Goal: Task Accomplishment & Management: Complete application form

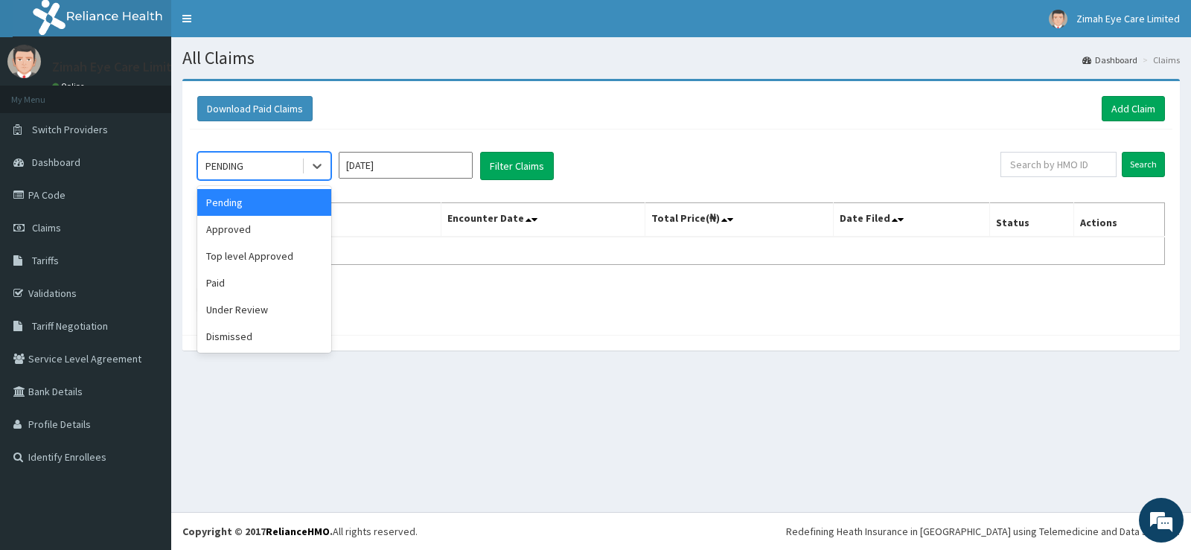
click at [289, 163] on div "PENDING" at bounding box center [250, 166] width 104 height 24
drag, startPoint x: 254, startPoint y: 283, endPoint x: 277, endPoint y: 273, distance: 25.0
click at [255, 283] on div "Paid" at bounding box center [264, 283] width 134 height 27
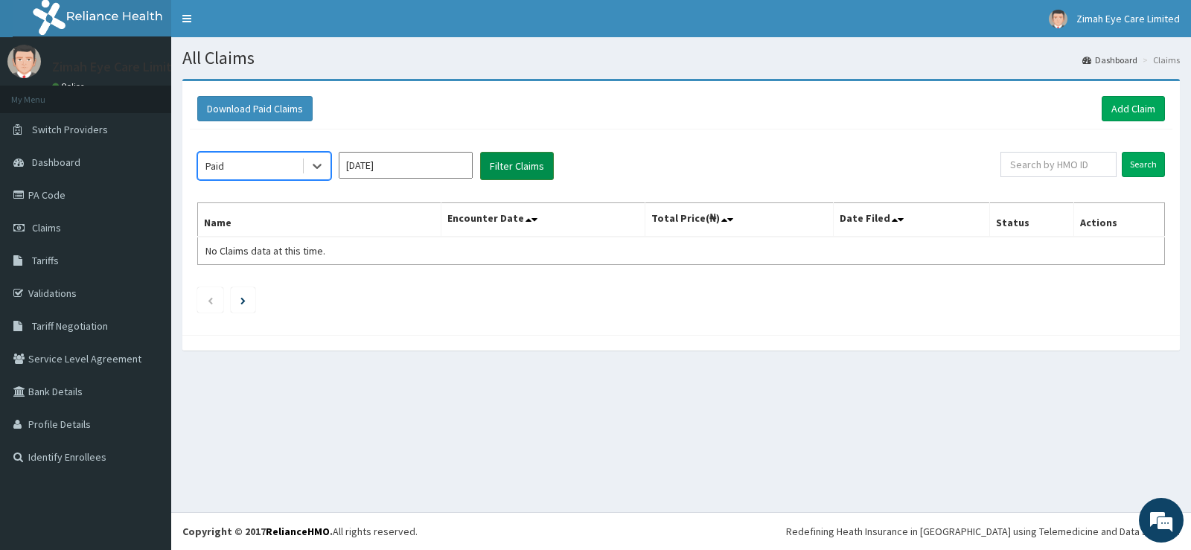
click at [519, 167] on button "Filter Claims" at bounding box center [517, 166] width 74 height 28
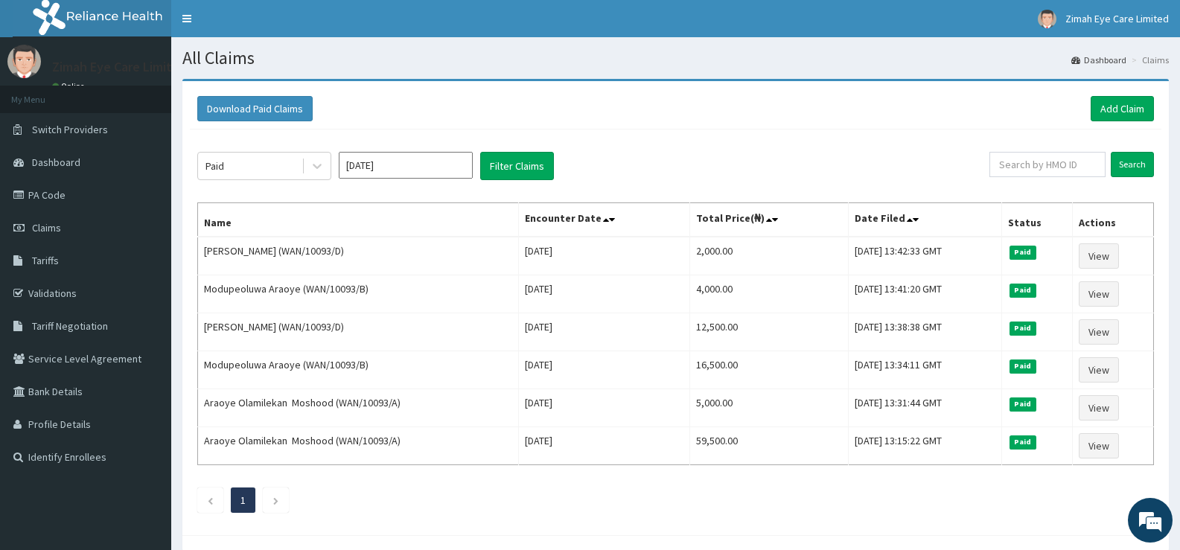
click at [359, 162] on input "[DATE]" at bounding box center [406, 165] width 134 height 27
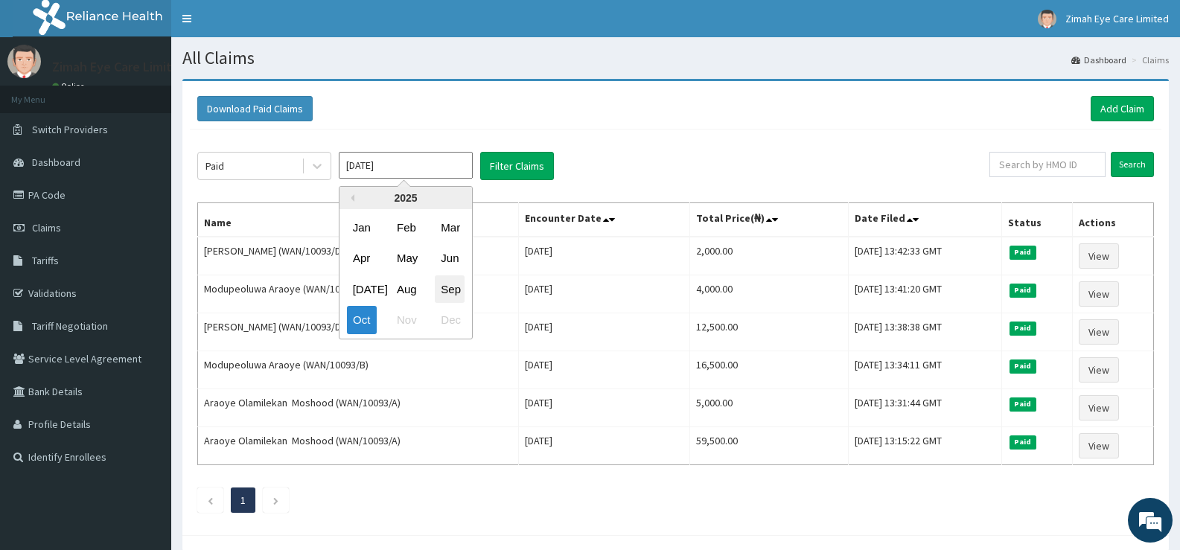
click at [450, 286] on div "Sep" at bounding box center [450, 290] width 30 height 28
type input "Sep 2025"
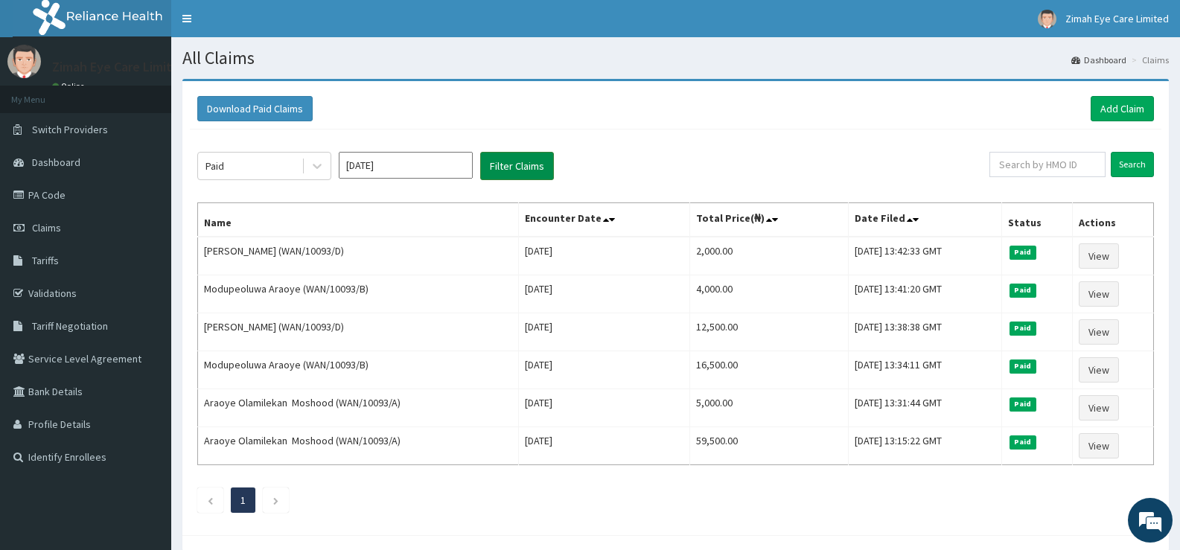
click at [487, 153] on button "Filter Claims" at bounding box center [517, 166] width 74 height 28
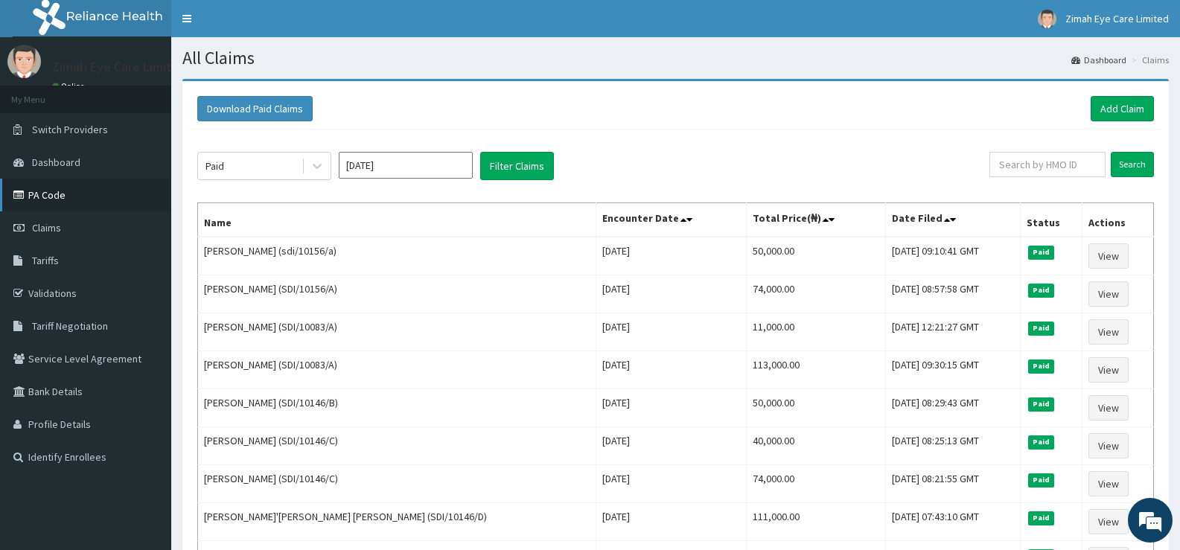
click at [69, 193] on link "PA Code" at bounding box center [85, 195] width 171 height 33
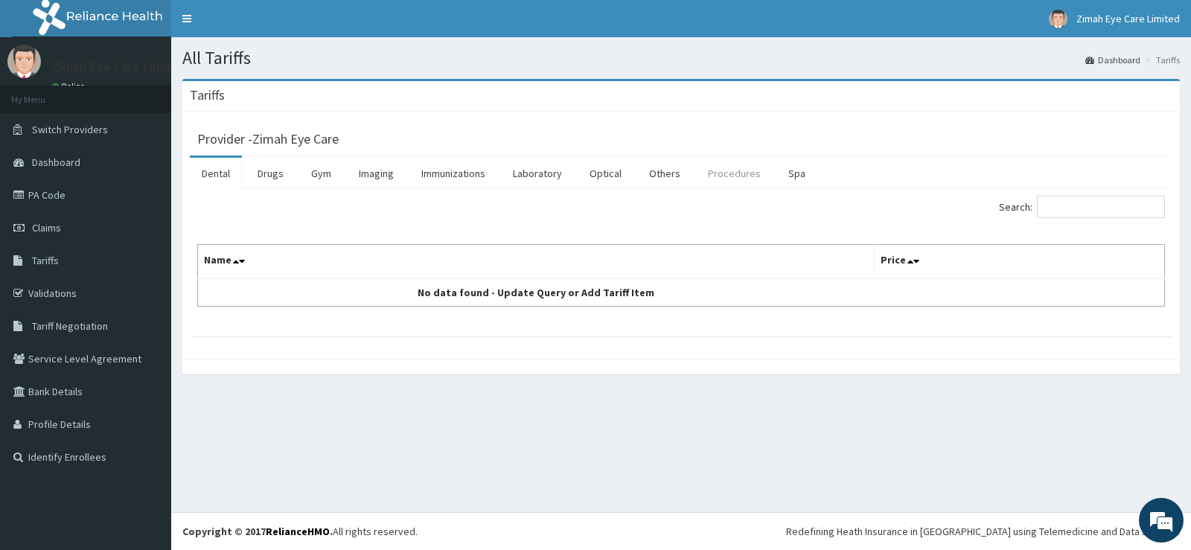
click at [739, 171] on link "Procedures" at bounding box center [734, 173] width 77 height 31
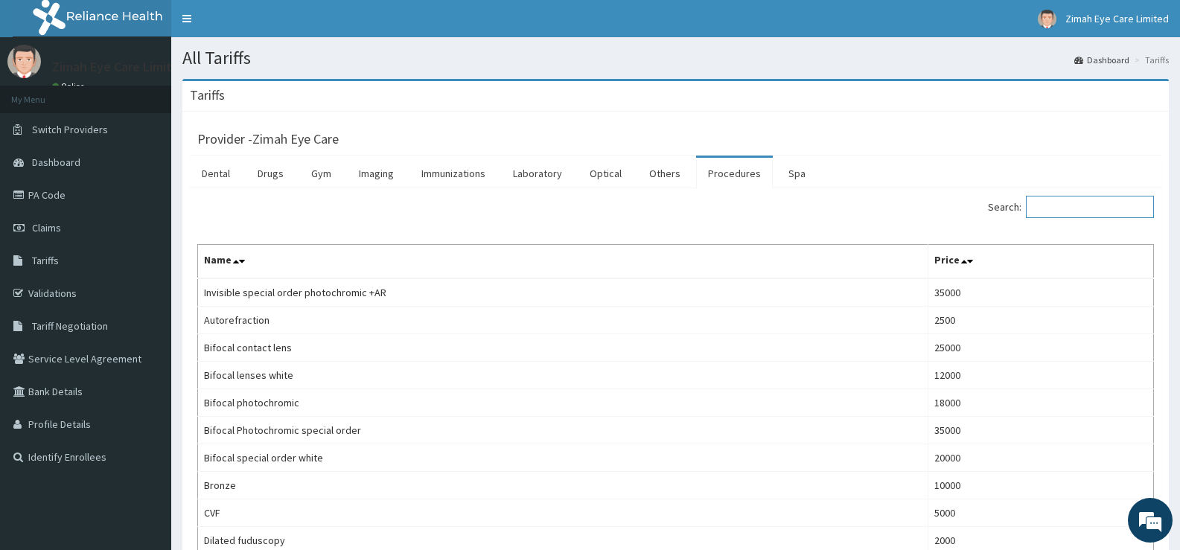
click at [1083, 206] on input "Search:" at bounding box center [1090, 207] width 128 height 22
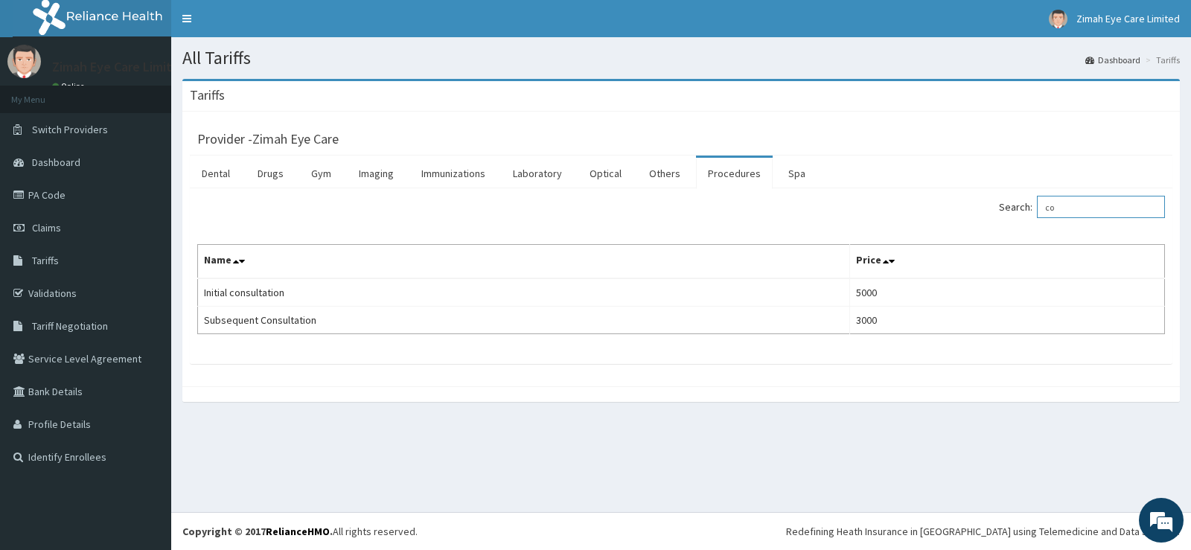
type input "c"
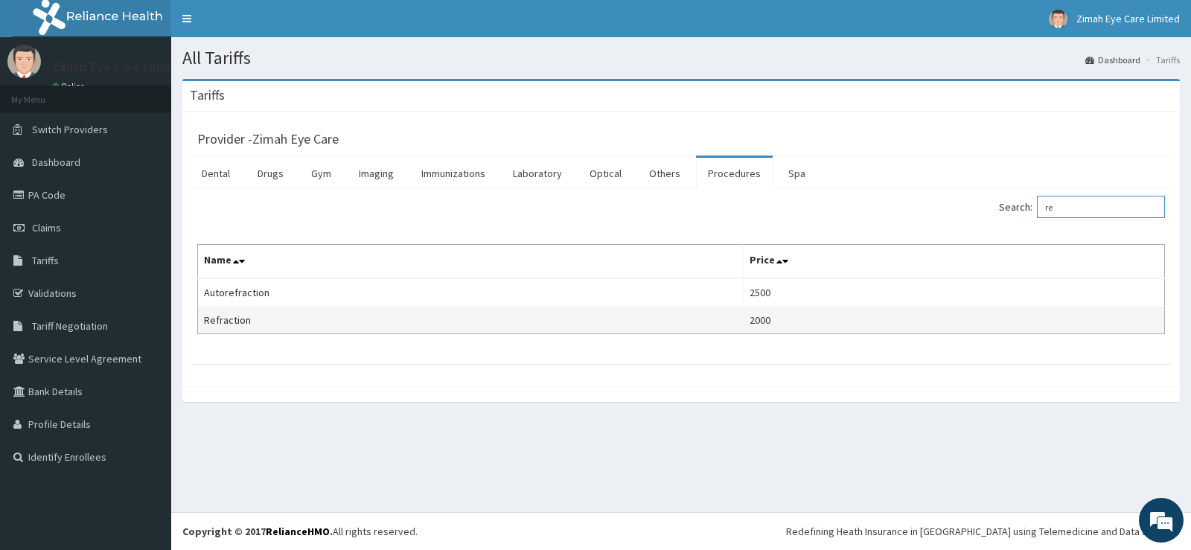
type input "r"
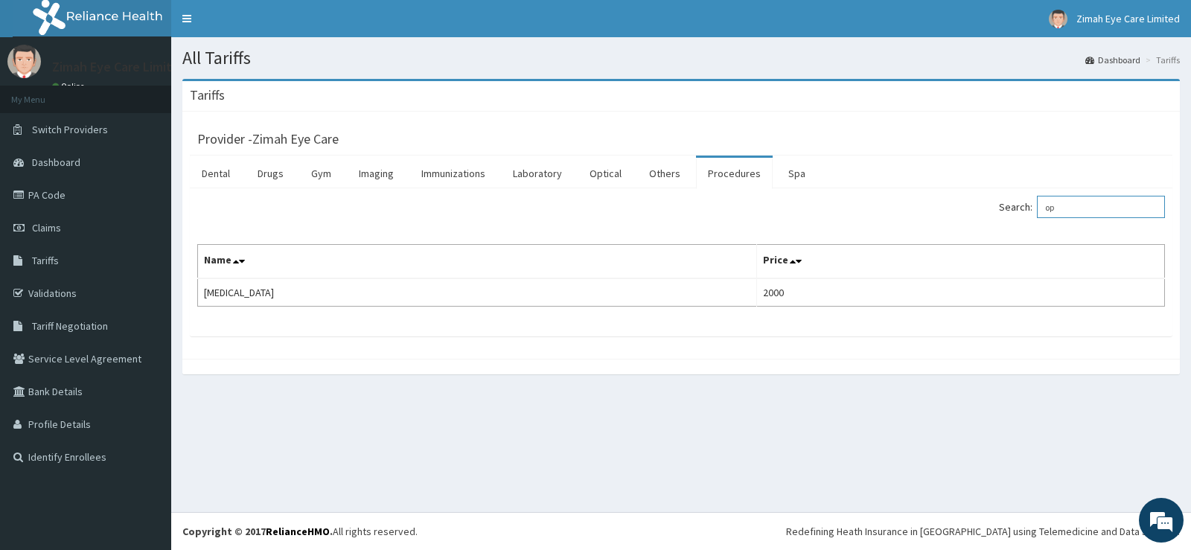
type input "o"
type input "t"
type input "s"
type input "o"
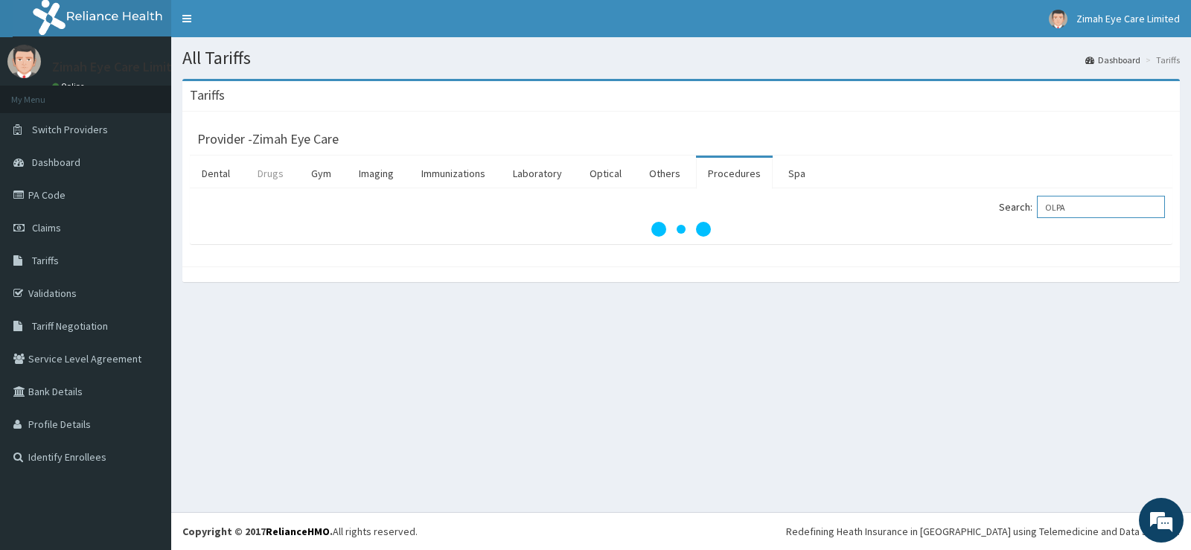
type input "OLPA"
click at [265, 173] on link "Drugs" at bounding box center [271, 173] width 50 height 31
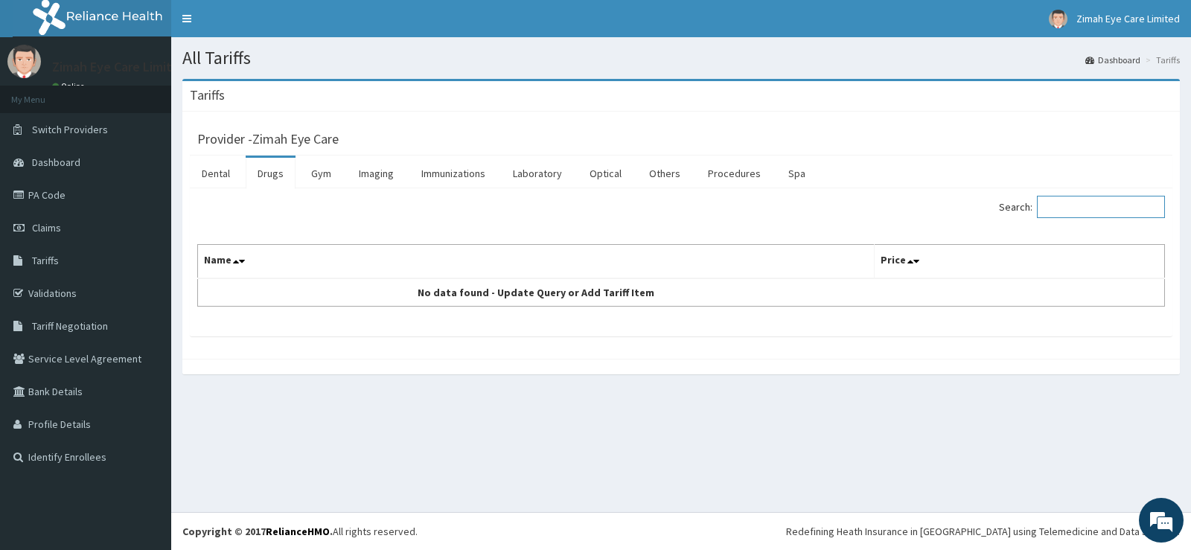
click at [1092, 206] on input "Search:" at bounding box center [1101, 207] width 128 height 22
type input "OLAP"
click at [60, 194] on link "PA Code" at bounding box center [85, 195] width 171 height 33
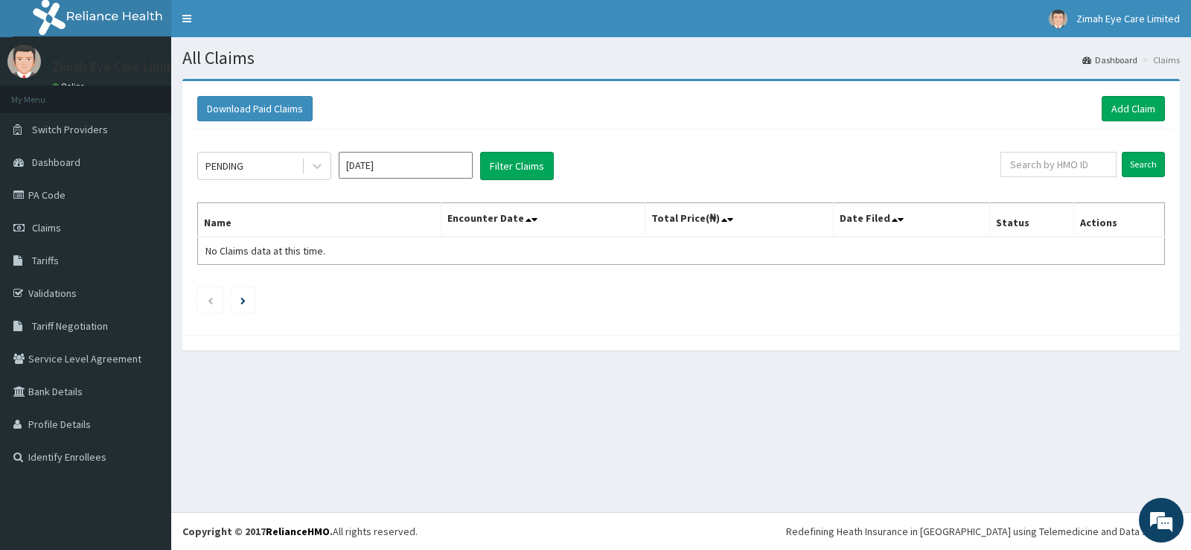
click at [388, 165] on input "[DATE]" at bounding box center [406, 165] width 134 height 27
click at [277, 164] on div "PENDING" at bounding box center [250, 166] width 104 height 24
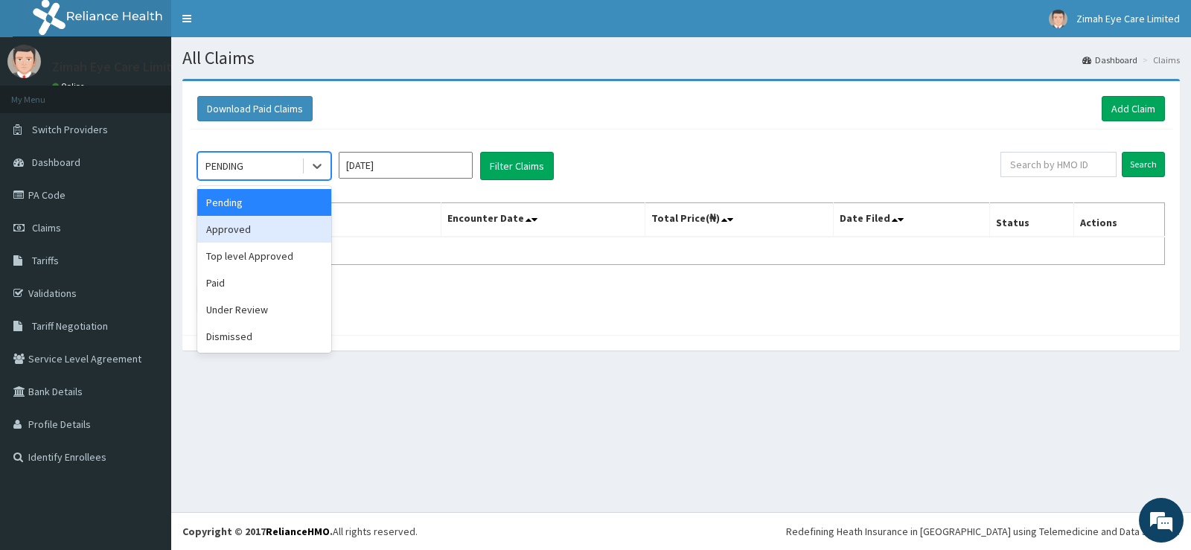
click at [256, 234] on div "Approved" at bounding box center [264, 229] width 134 height 27
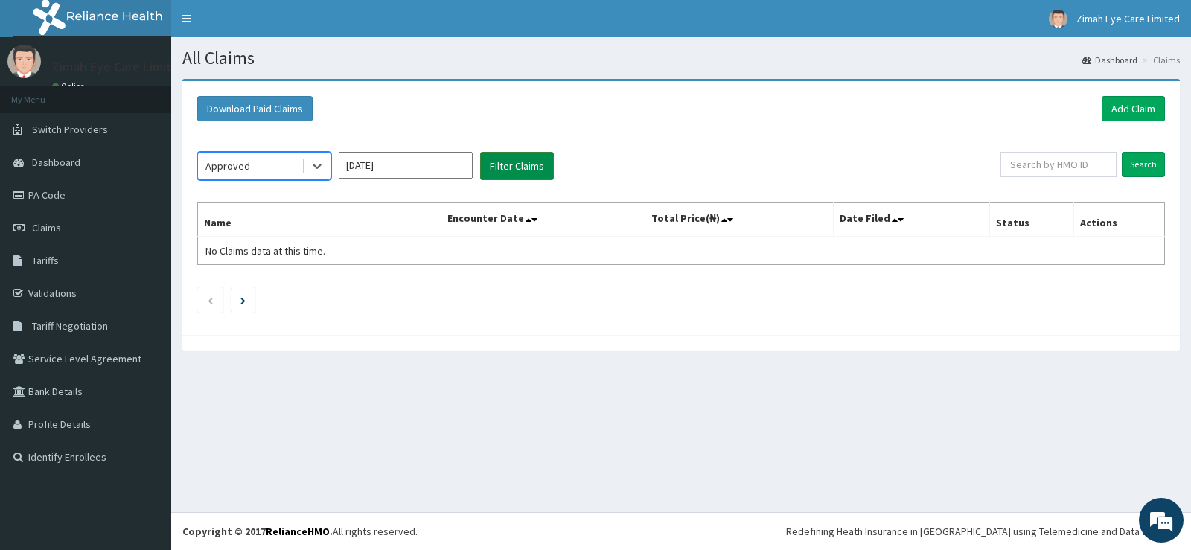
click at [503, 168] on button "Filter Claims" at bounding box center [517, 166] width 74 height 28
click at [303, 156] on div at bounding box center [316, 166] width 29 height 27
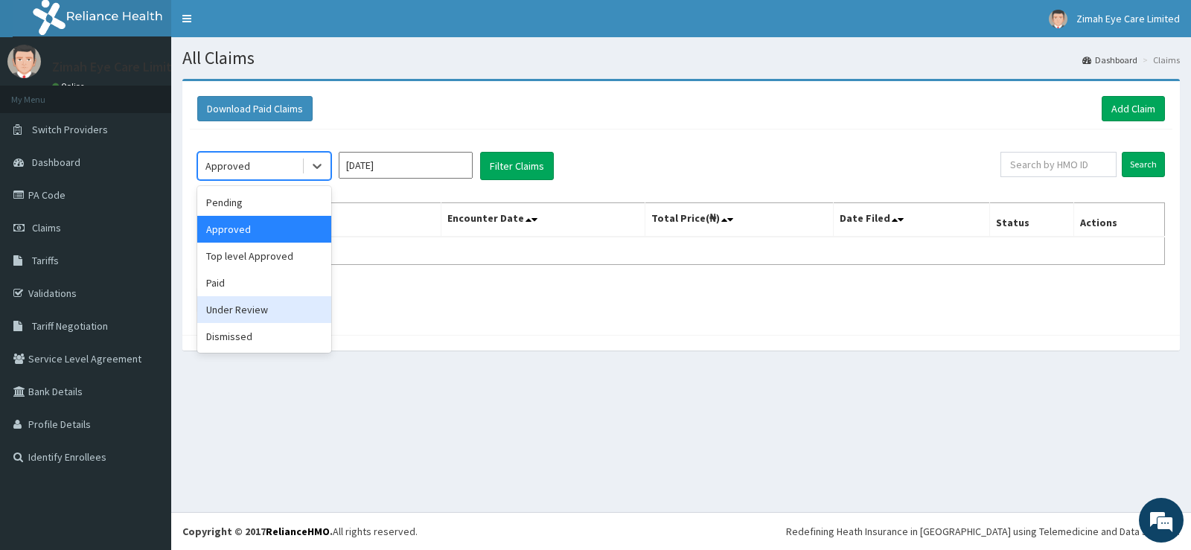
click at [254, 306] on div "Under Review" at bounding box center [264, 309] width 134 height 27
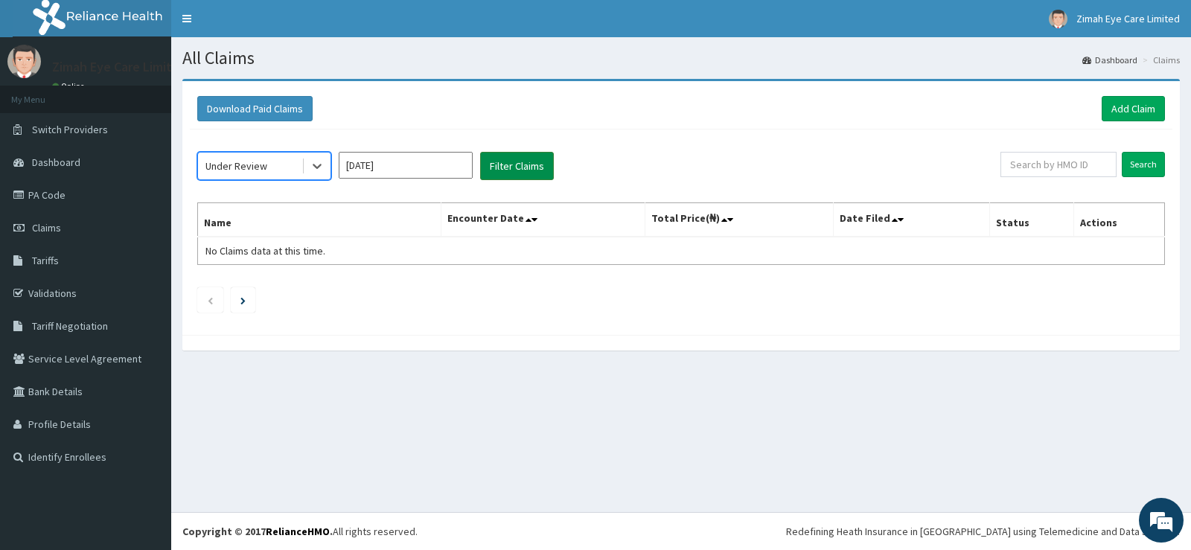
click at [544, 170] on button "Filter Claims" at bounding box center [517, 166] width 74 height 28
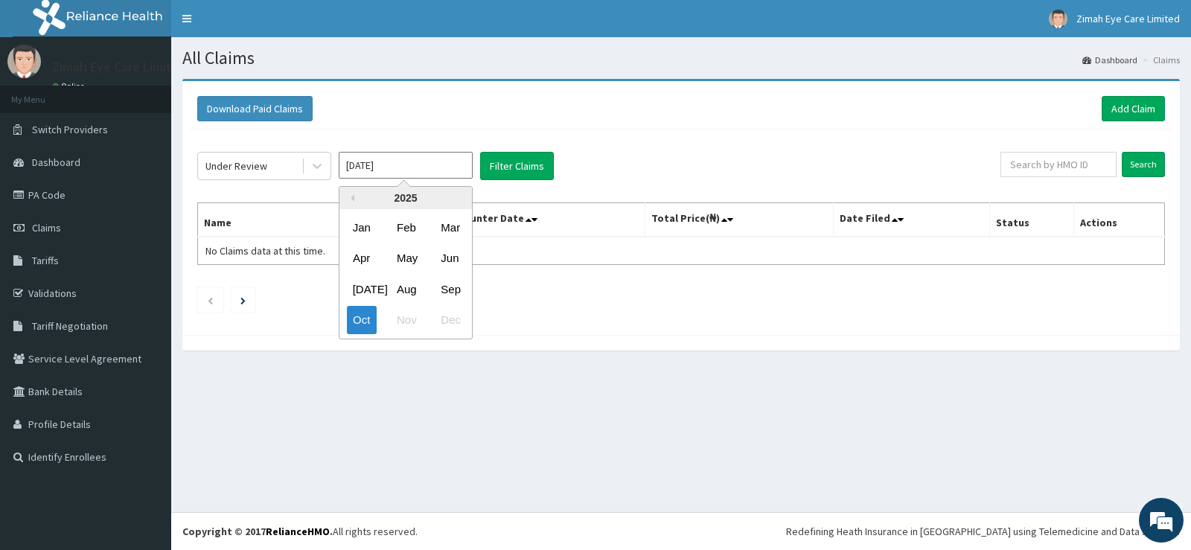
click at [386, 168] on input "[DATE]" at bounding box center [406, 165] width 134 height 27
click at [454, 288] on div "Sep" at bounding box center [450, 290] width 30 height 28
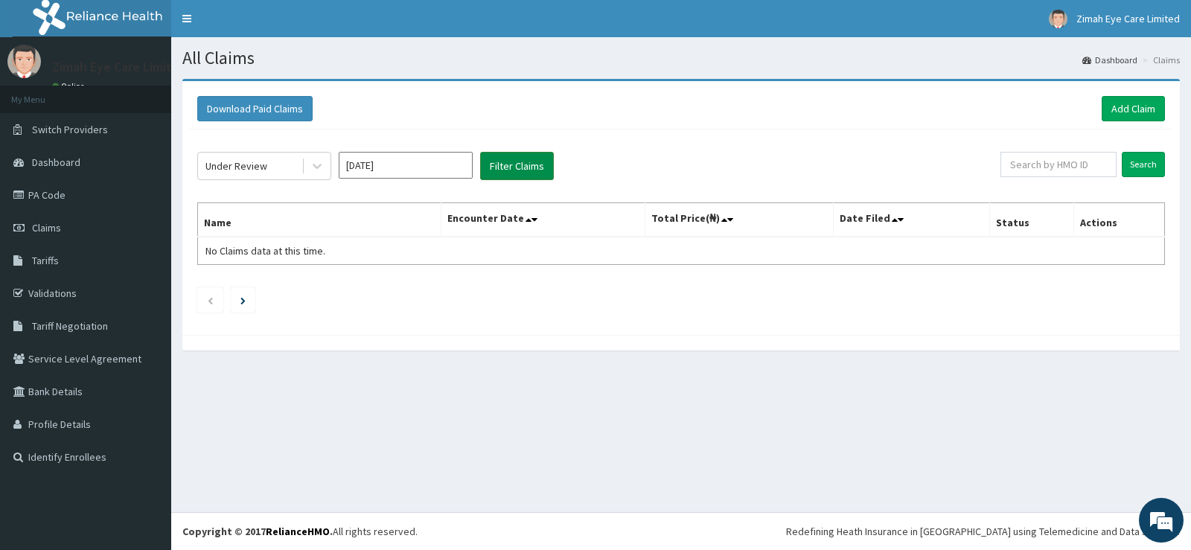
click at [518, 160] on button "Filter Claims" at bounding box center [517, 166] width 74 height 28
click at [328, 168] on div at bounding box center [317, 166] width 27 height 27
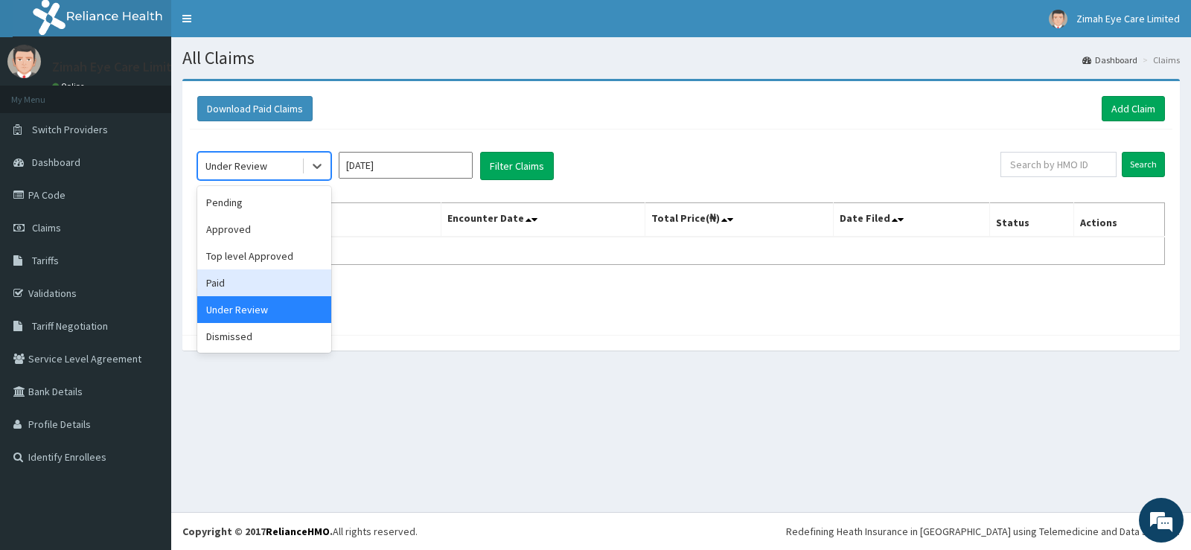
click at [285, 281] on div "Paid" at bounding box center [264, 283] width 134 height 27
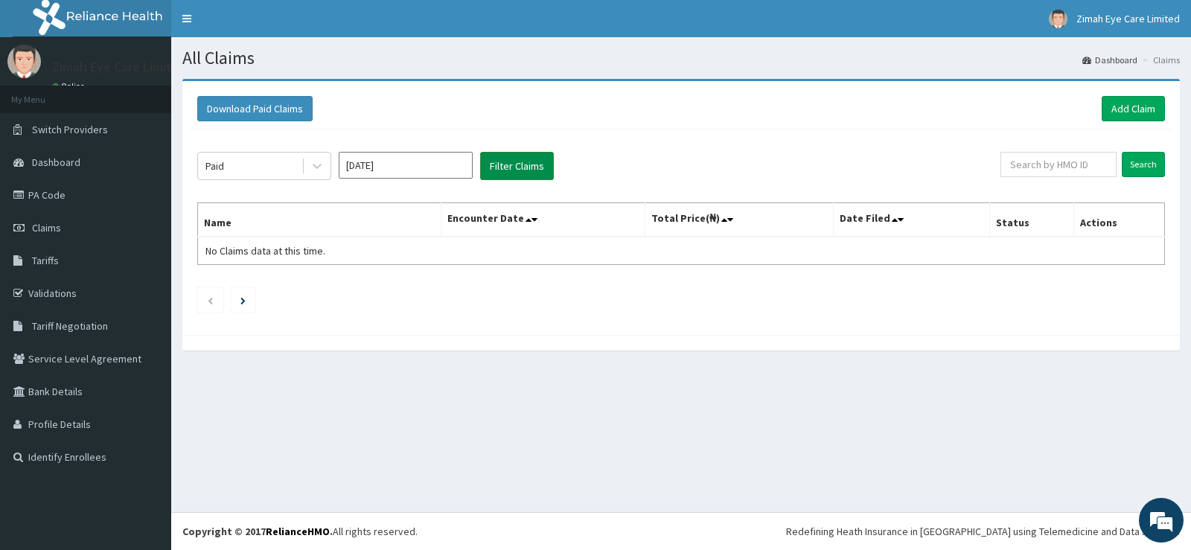
click at [536, 163] on button "Filter Claims" at bounding box center [517, 166] width 74 height 28
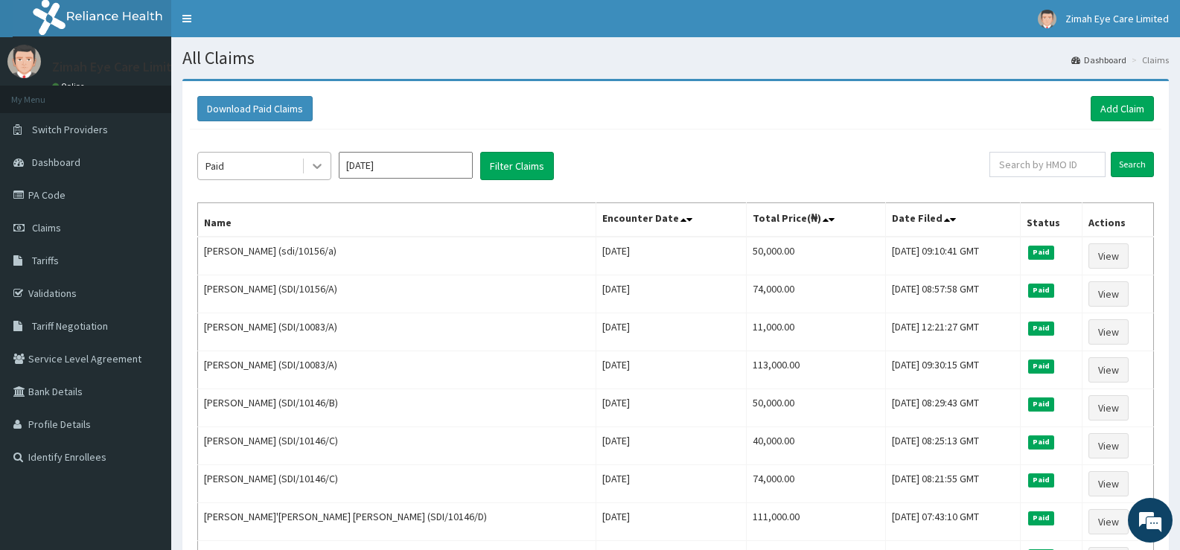
click at [320, 169] on icon at bounding box center [317, 166] width 15 height 15
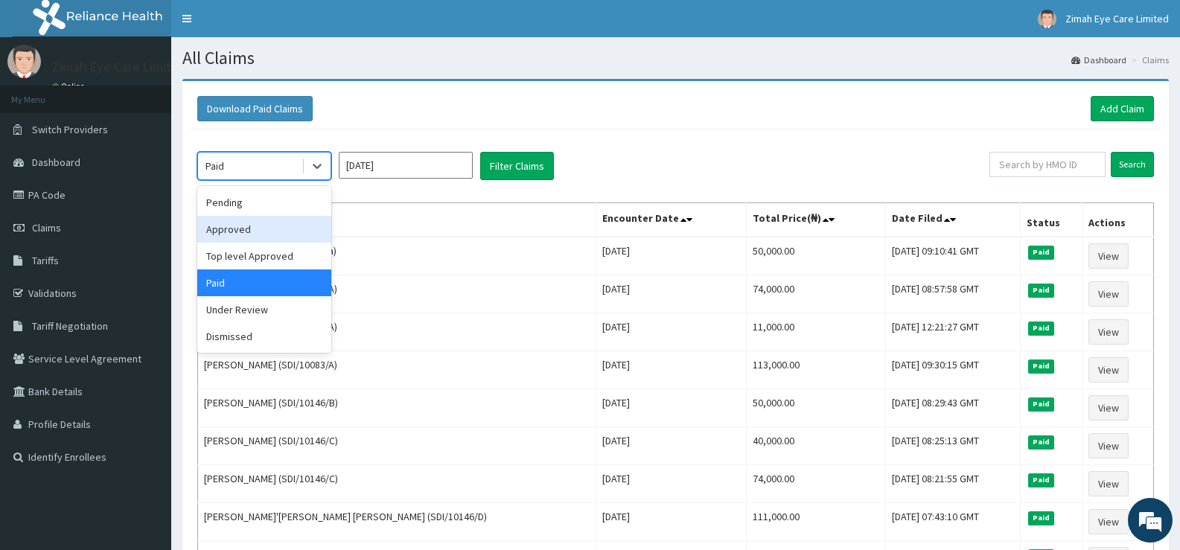
click at [290, 226] on div "Approved" at bounding box center [264, 229] width 134 height 27
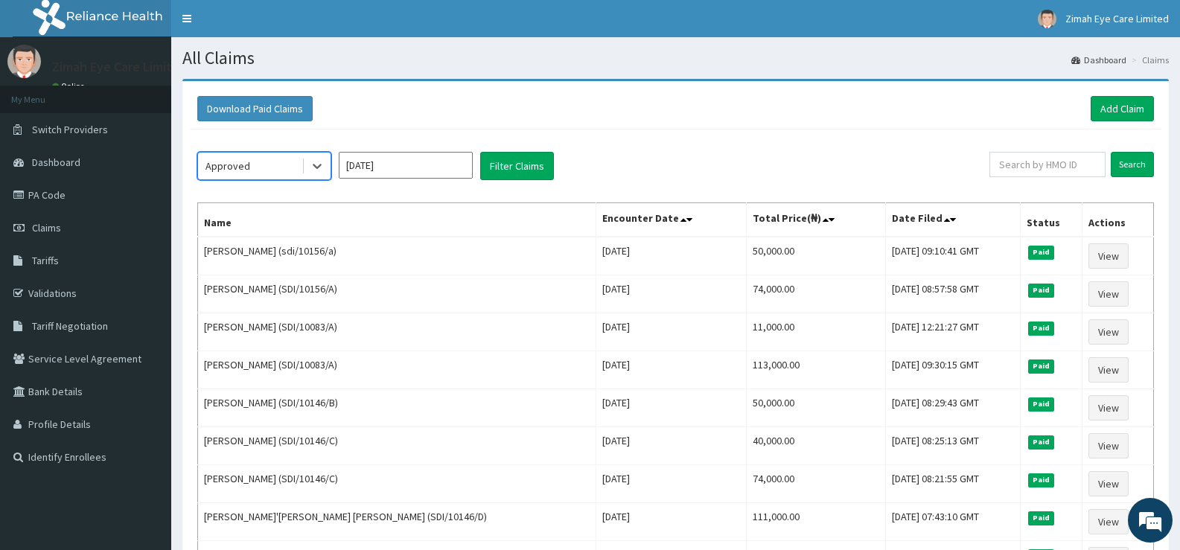
click at [430, 171] on input "Sep 2025" at bounding box center [406, 165] width 134 height 27
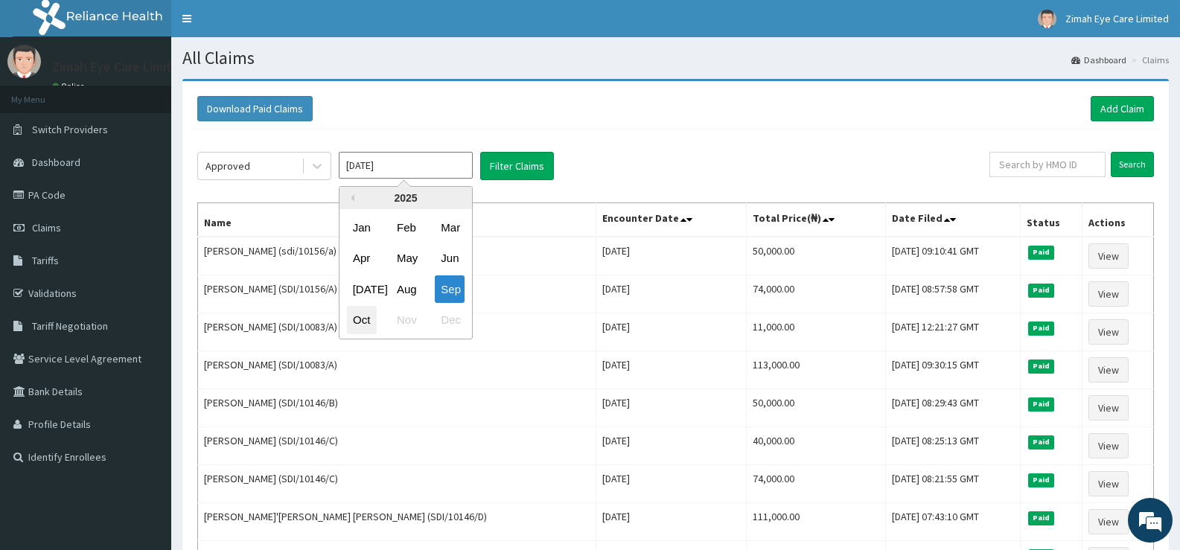
click at [352, 313] on div "Oct" at bounding box center [362, 321] width 30 height 28
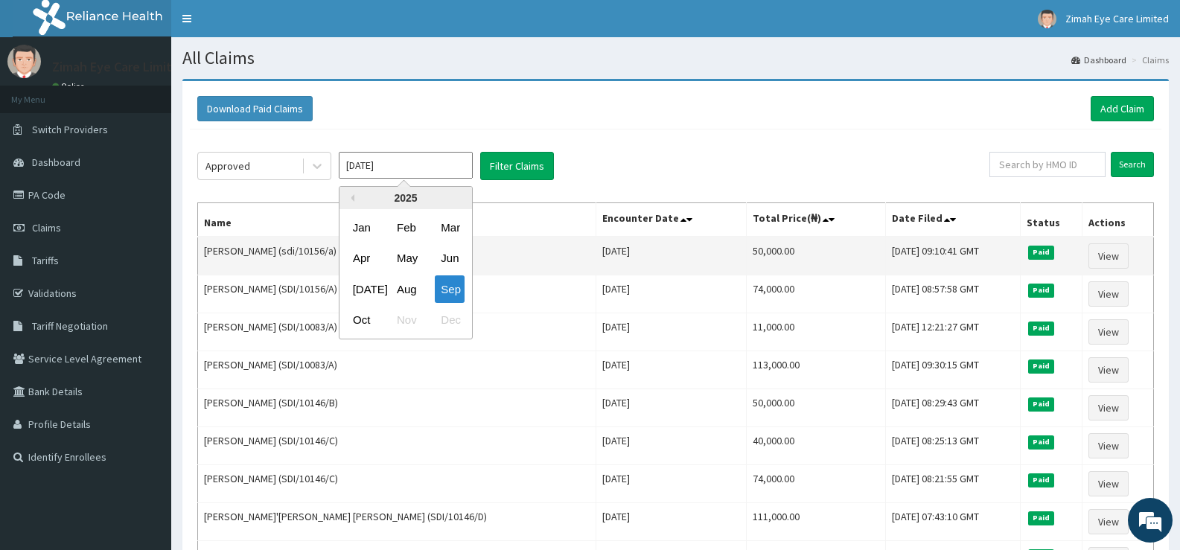
type input "[DATE]"
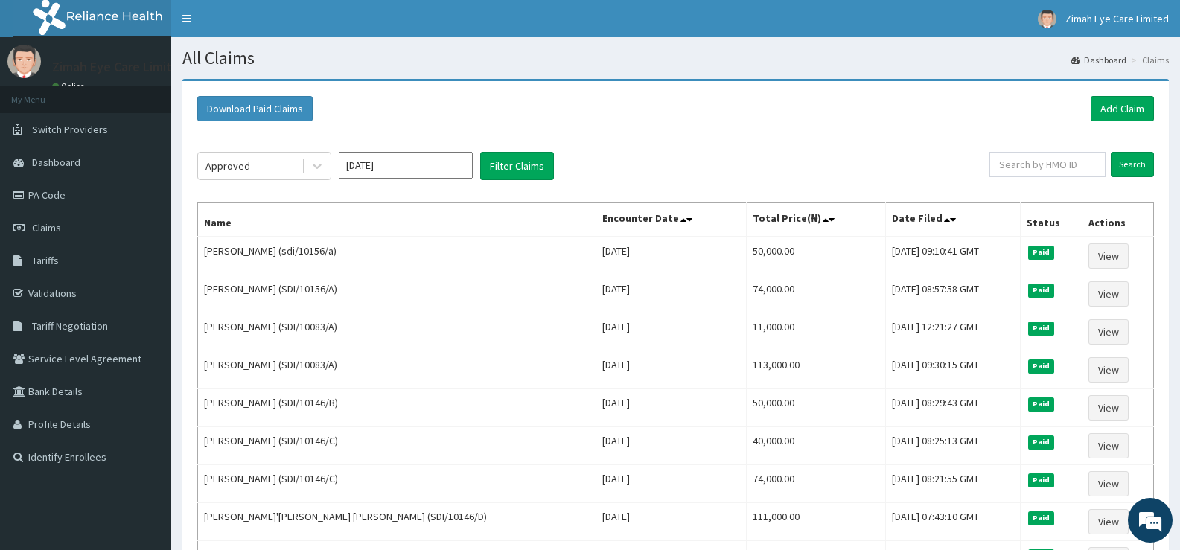
click at [527, 147] on div "Approved Oct 2025 Filter Claims Search Name Encounter Date Total Price(₦) Date …" at bounding box center [676, 500] width 972 height 740
click at [526, 165] on button "Filter Claims" at bounding box center [517, 166] width 74 height 28
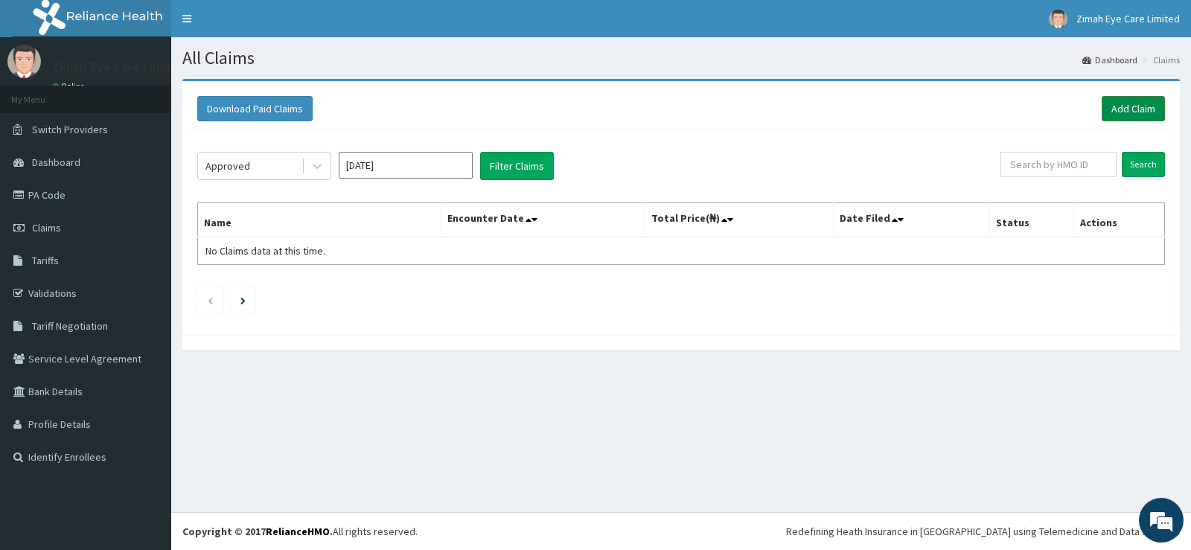
click at [1134, 106] on link "Add Claim" at bounding box center [1133, 108] width 63 height 25
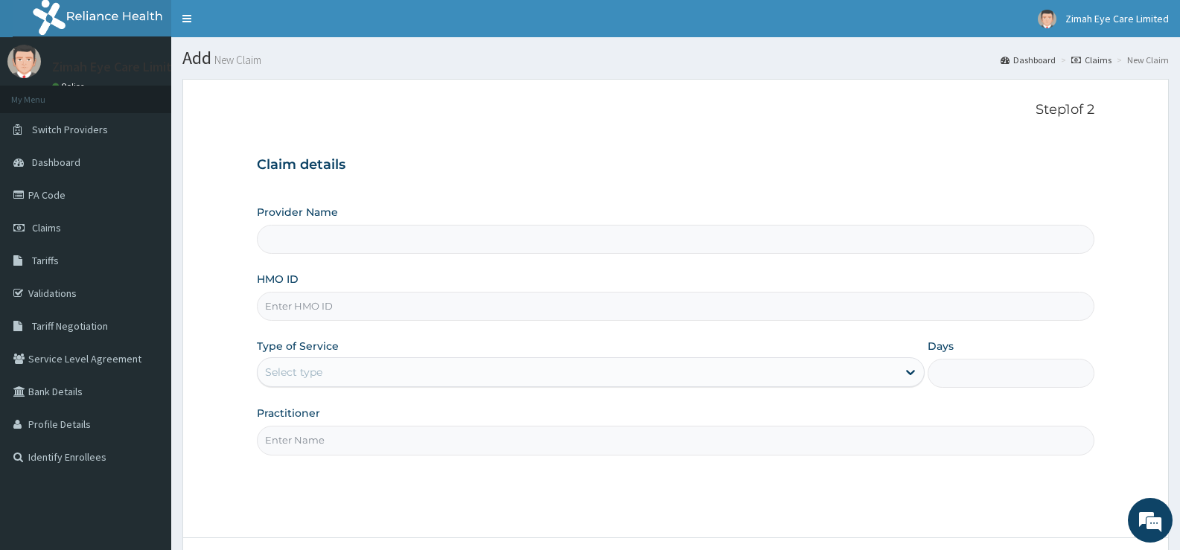
type input "Zimah Eye Care"
click at [357, 299] on input "HMO ID" at bounding box center [676, 306] width 838 height 29
type input "PRS/10372/E"
click at [561, 366] on div "Select type" at bounding box center [577, 372] width 639 height 24
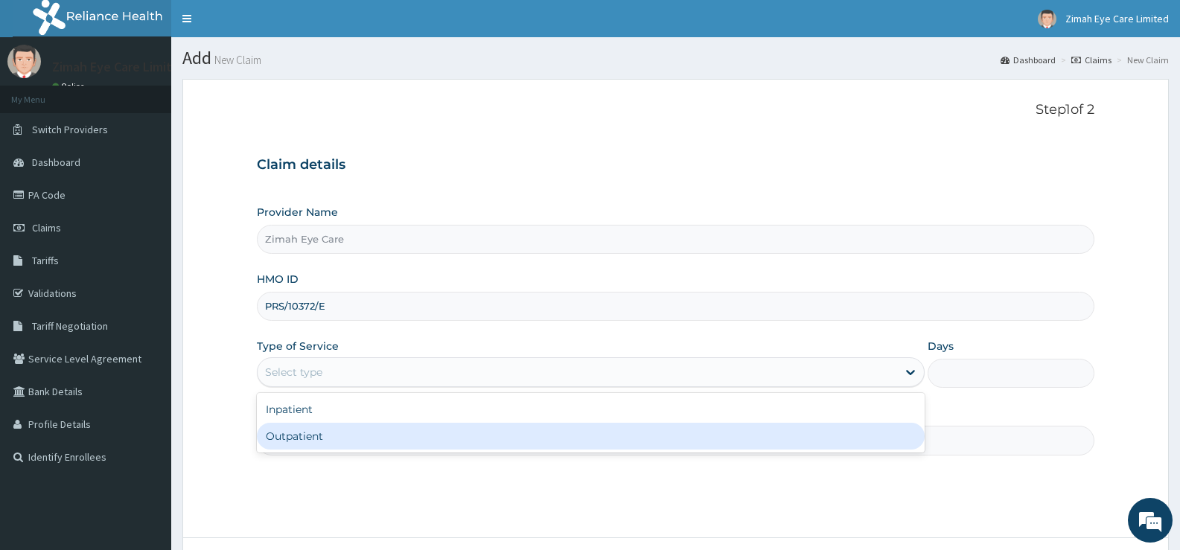
click at [497, 434] on div "Outpatient" at bounding box center [590, 436] width 667 height 27
type input "1"
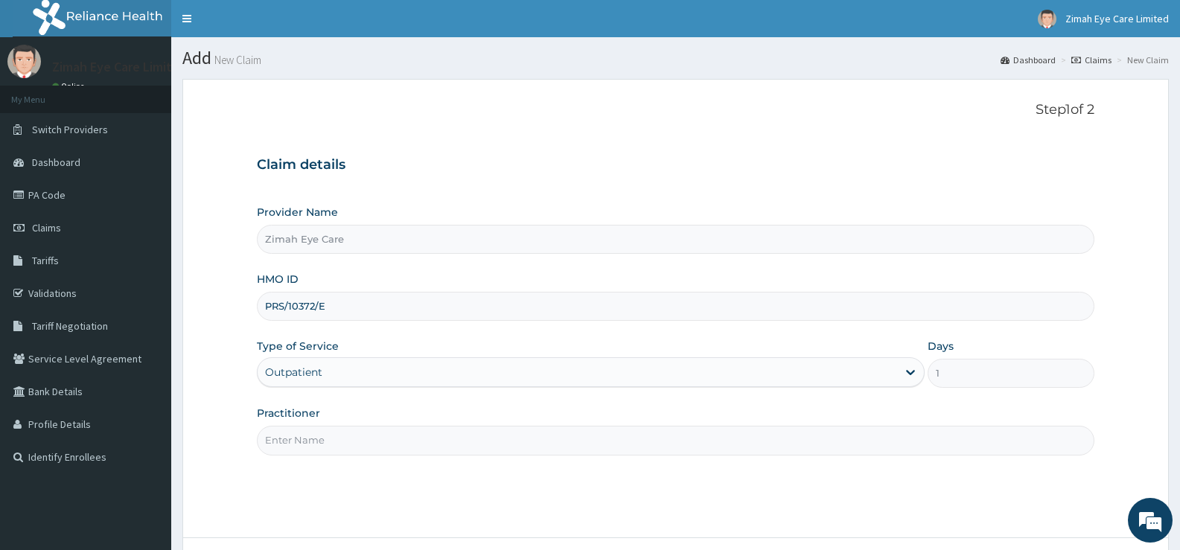
click at [497, 438] on input "Practitioner" at bounding box center [676, 440] width 838 height 29
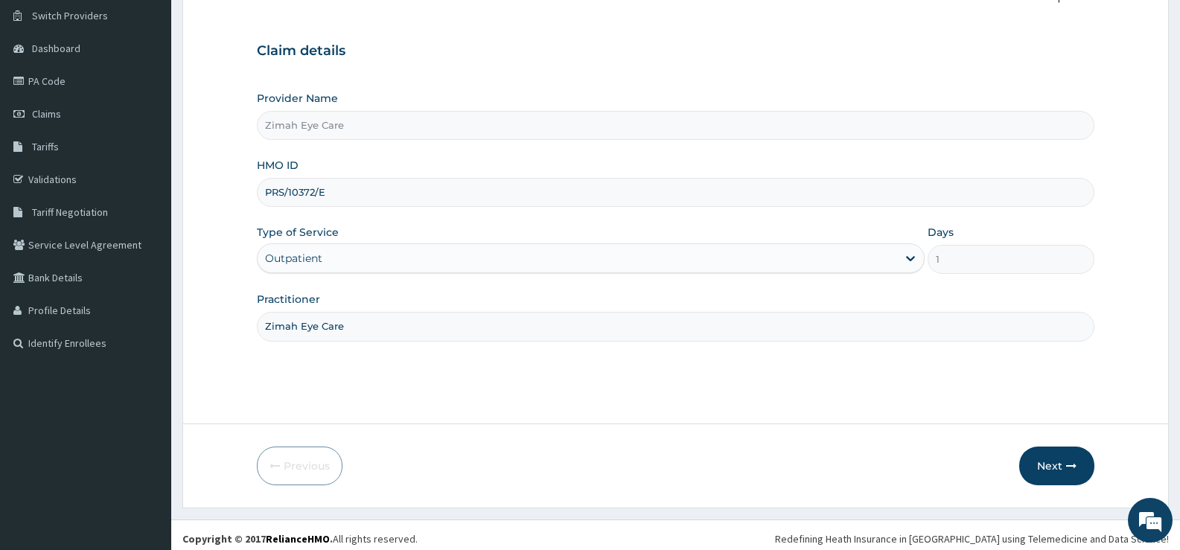
scroll to position [121, 0]
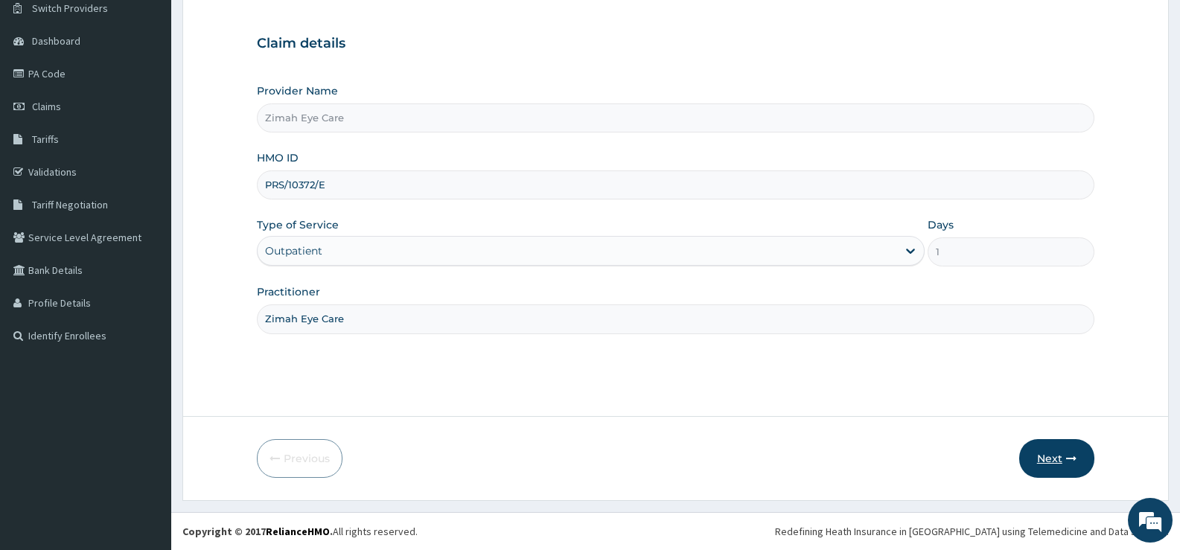
type input "Zimah Eye Care"
click at [1068, 454] on icon "button" at bounding box center [1071, 458] width 10 height 10
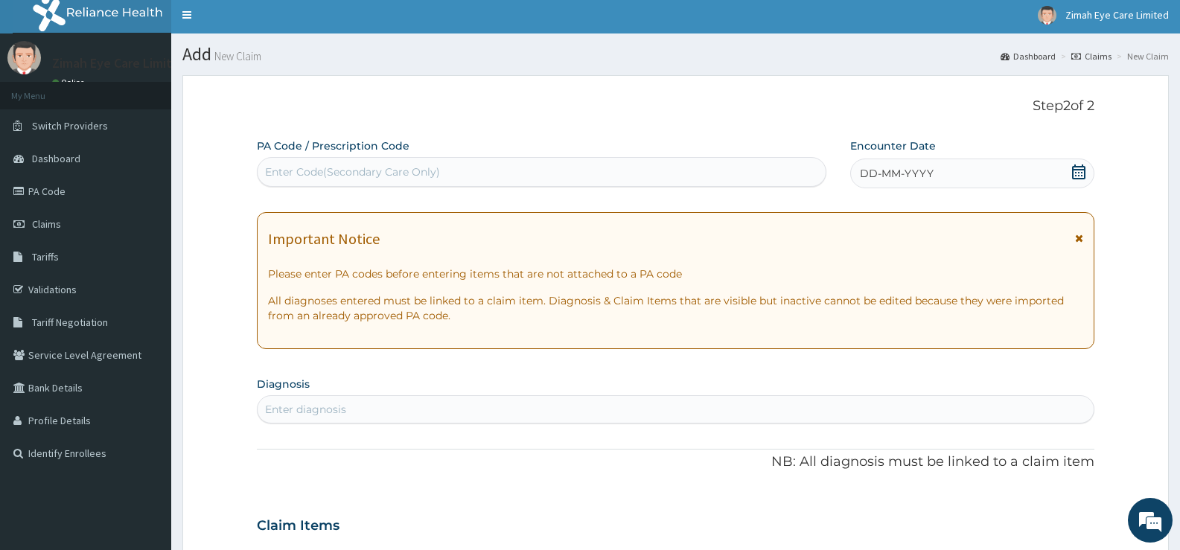
scroll to position [0, 0]
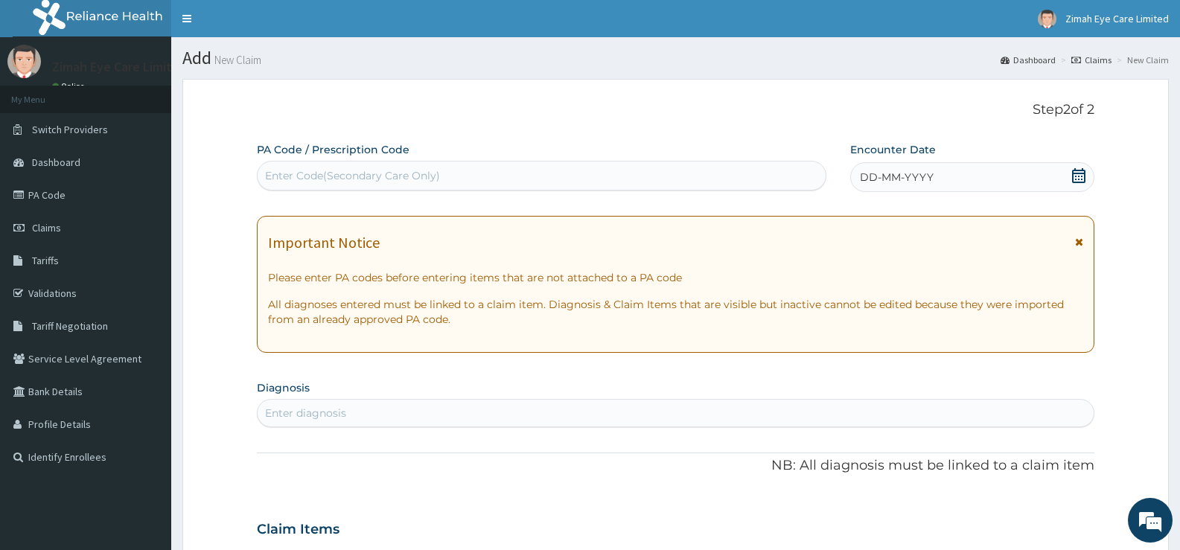
click at [479, 177] on div "Enter Code(Secondary Care Only)" at bounding box center [542, 176] width 568 height 24
paste input "PA/CD3D4B"
type input "PA/CD3D4B"
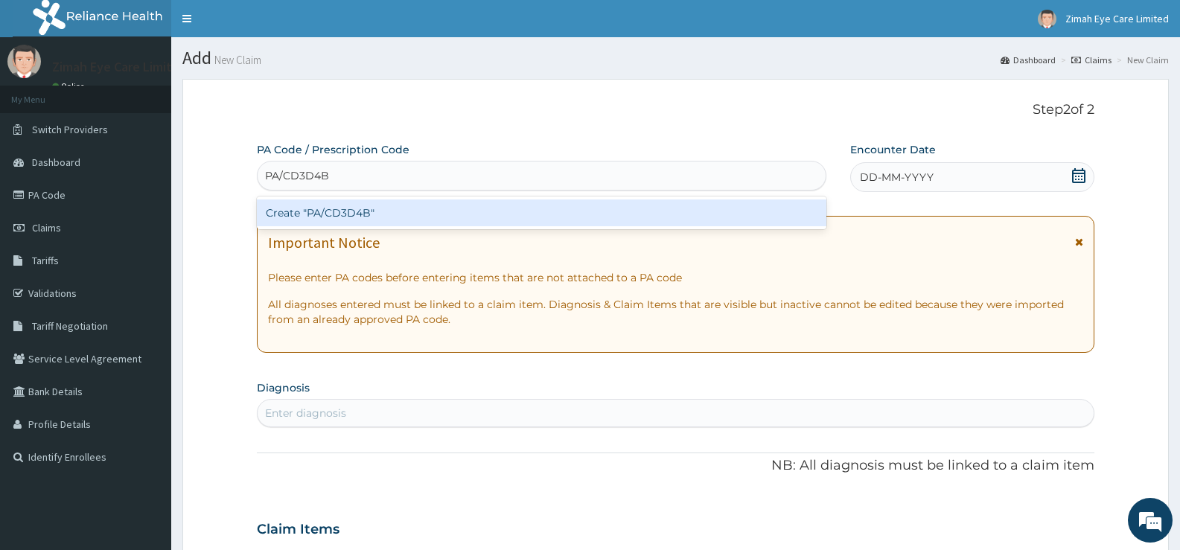
click at [465, 203] on div "Create "PA/CD3D4B"" at bounding box center [542, 213] width 570 height 27
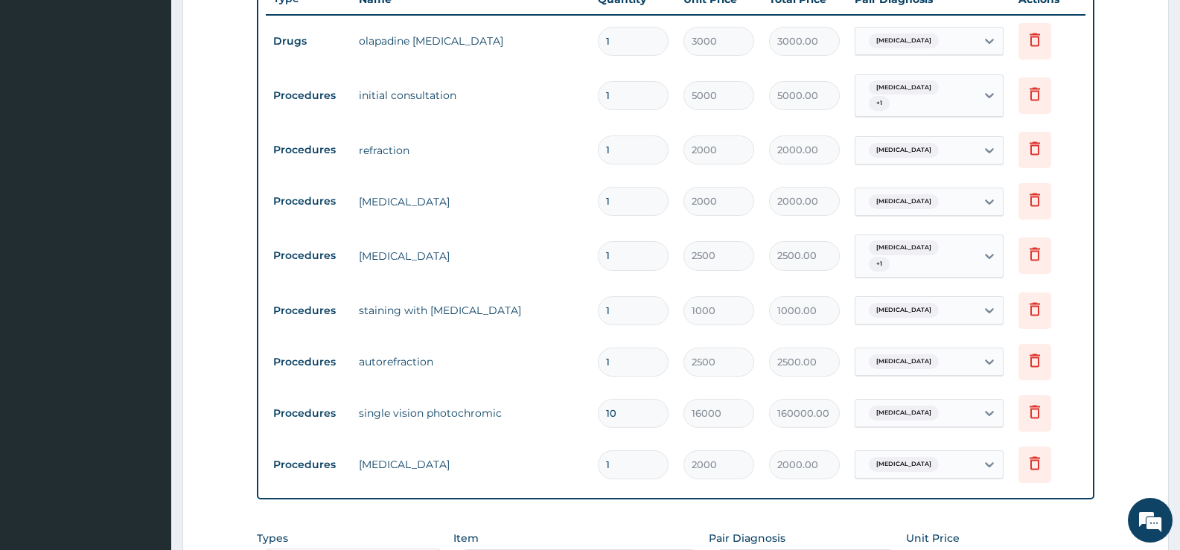
scroll to position [876, 0]
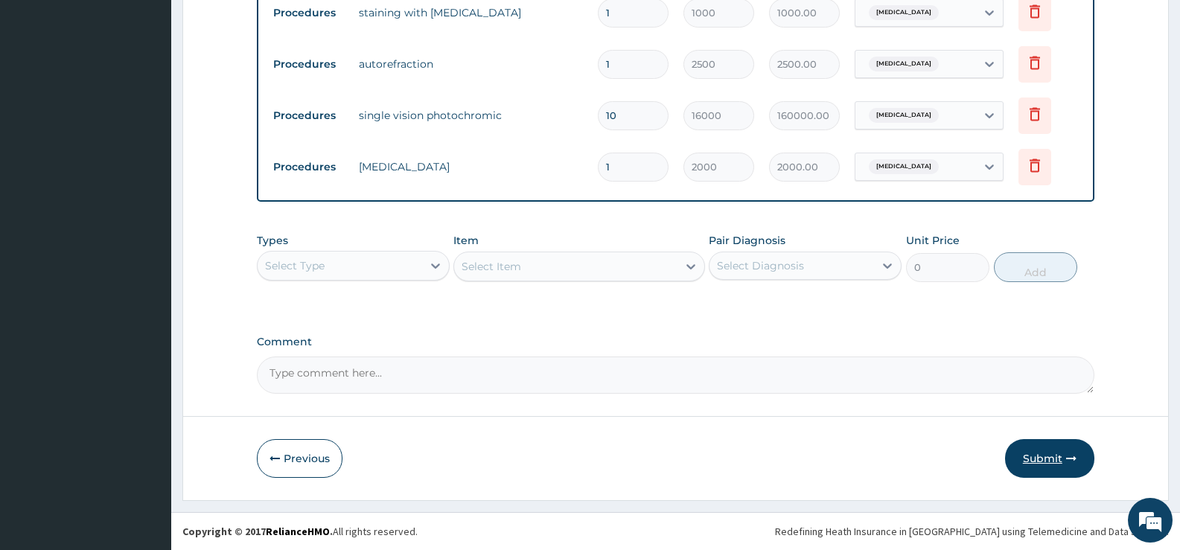
click at [1042, 449] on button "Submit" at bounding box center [1049, 458] width 89 height 39
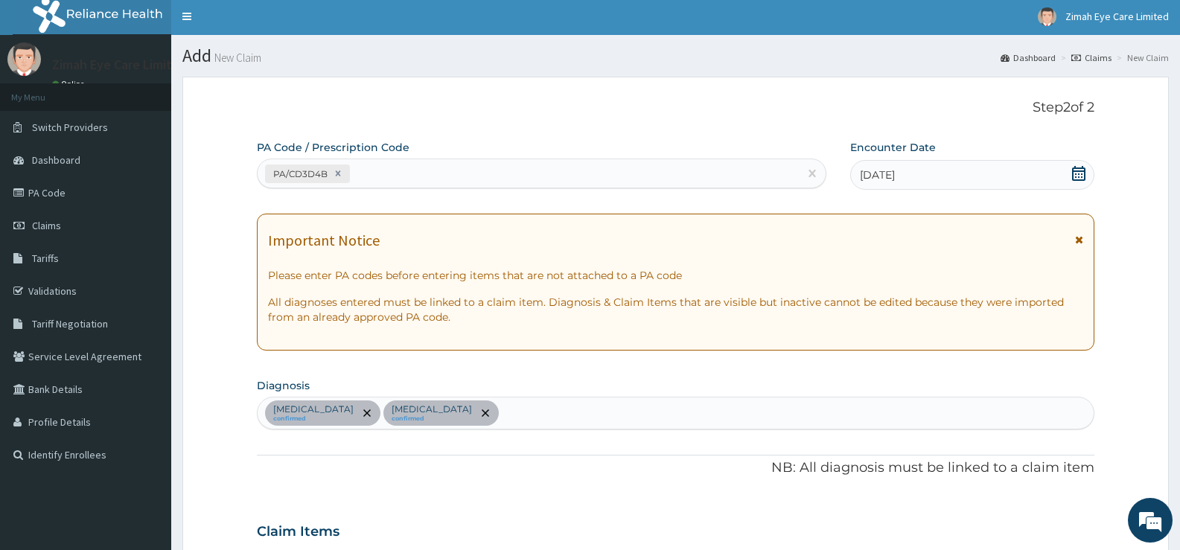
scroll to position [0, 0]
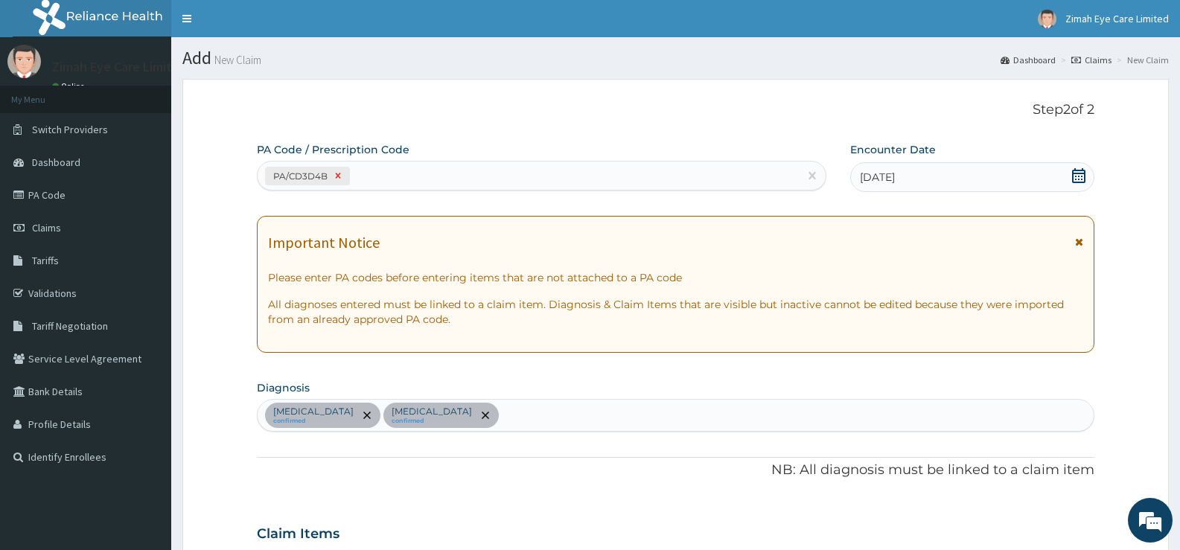
click at [346, 176] on div at bounding box center [338, 176] width 16 height 17
click at [337, 178] on div "Enter Code(Secondary Care Only)" at bounding box center [352, 175] width 175 height 15
paste input "PA/DA8D7D"
type input "PA/DA8D7D"
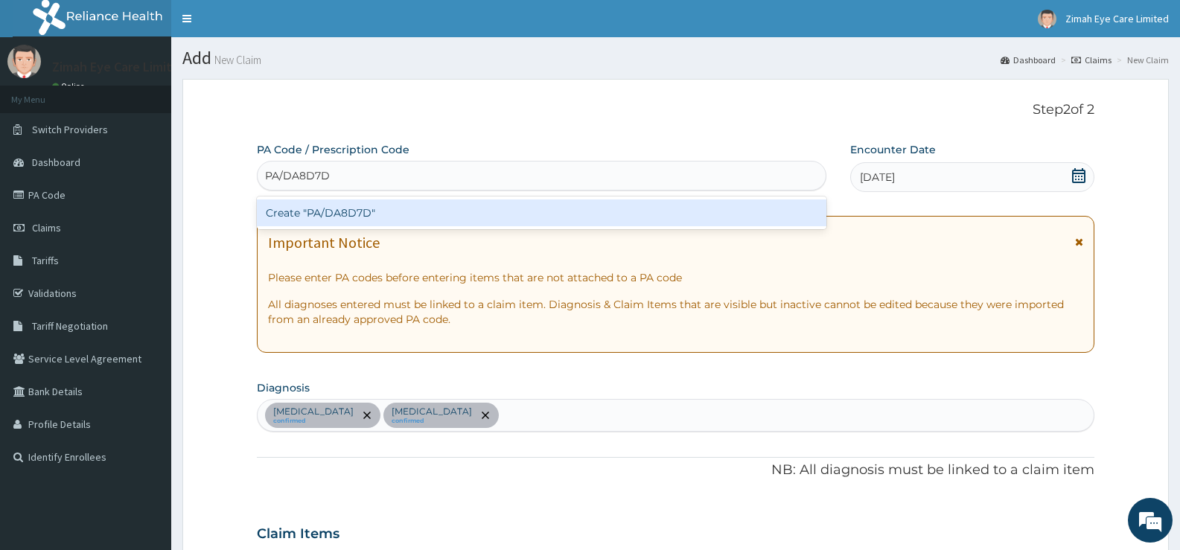
click at [359, 211] on div "Create "PA/DA8D7D"" at bounding box center [542, 213] width 570 height 27
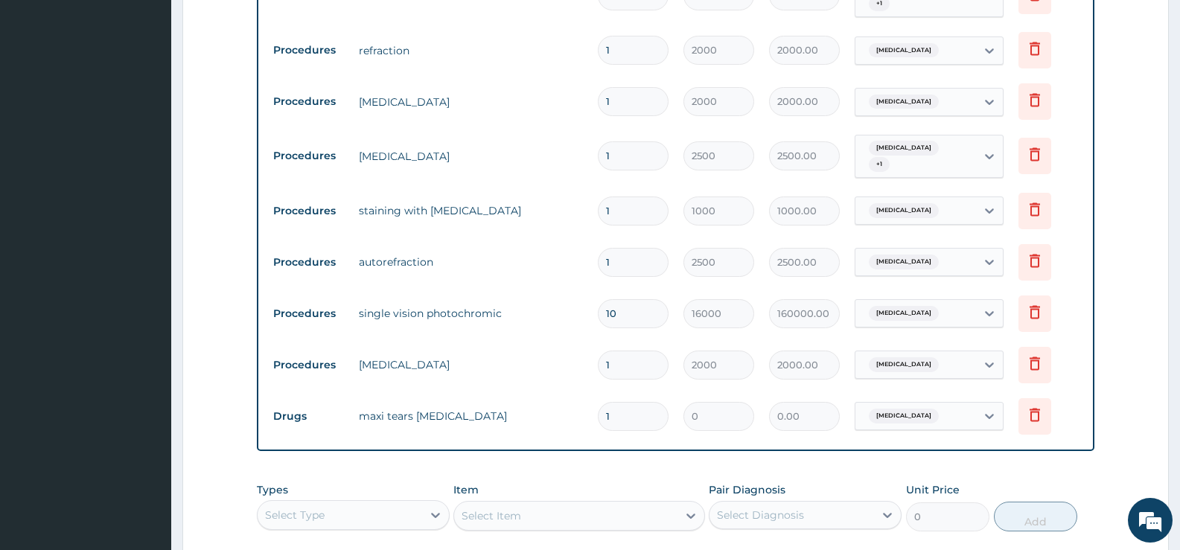
scroll to position [995, 0]
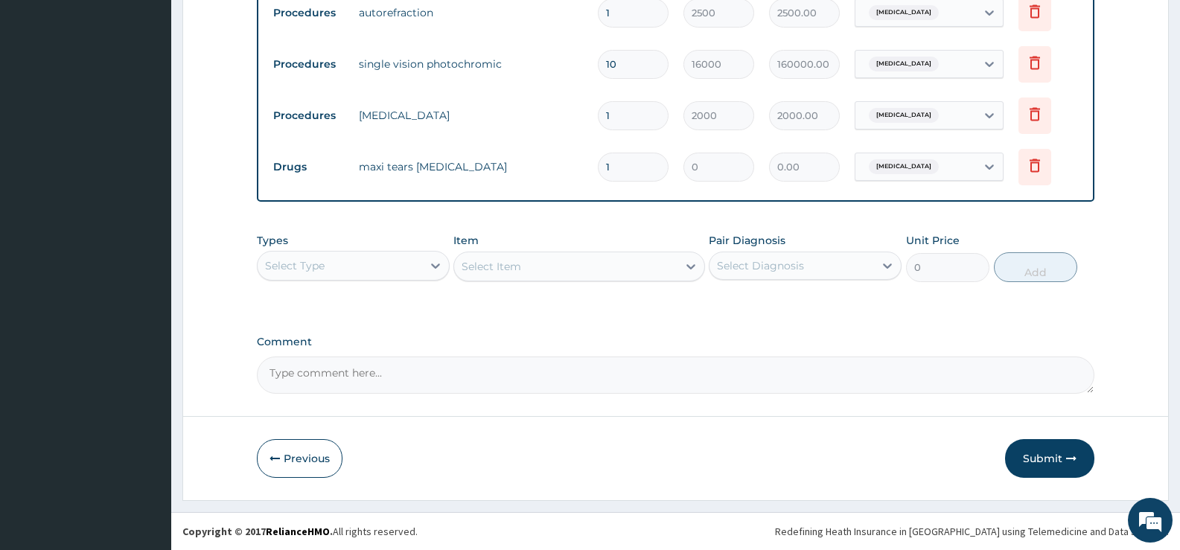
click at [1043, 449] on button "Submit" at bounding box center [1049, 458] width 89 height 39
click at [1063, 458] on button "Submit" at bounding box center [1049, 458] width 89 height 39
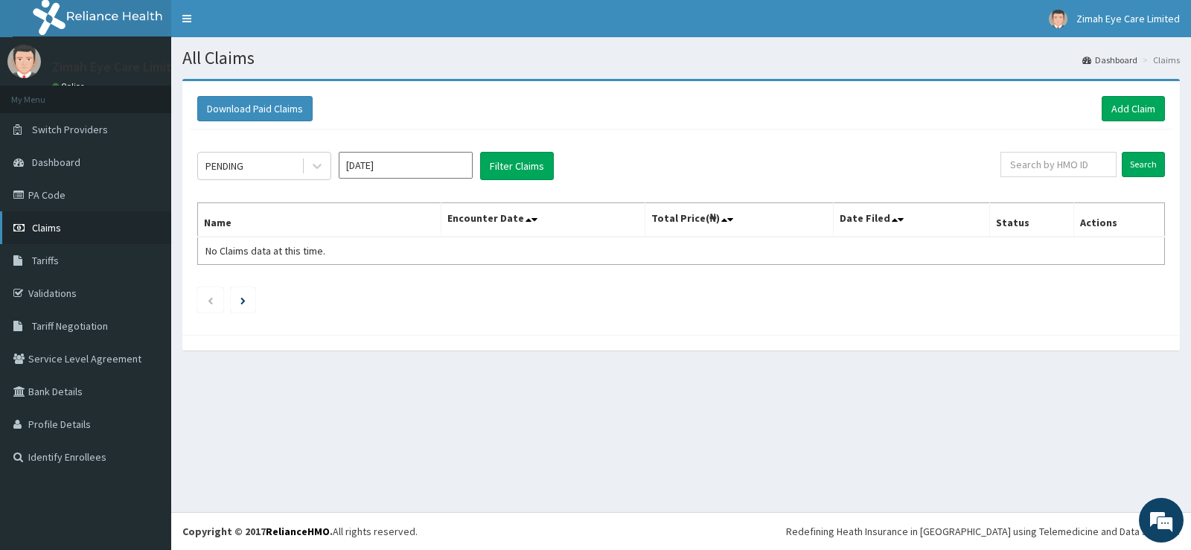
click at [86, 234] on link "Claims" at bounding box center [85, 227] width 171 height 33
click at [60, 200] on link "PA Code" at bounding box center [85, 195] width 171 height 33
click at [66, 195] on link "PA Code" at bounding box center [85, 195] width 171 height 33
